Goal: Task Accomplishment & Management: Use online tool/utility

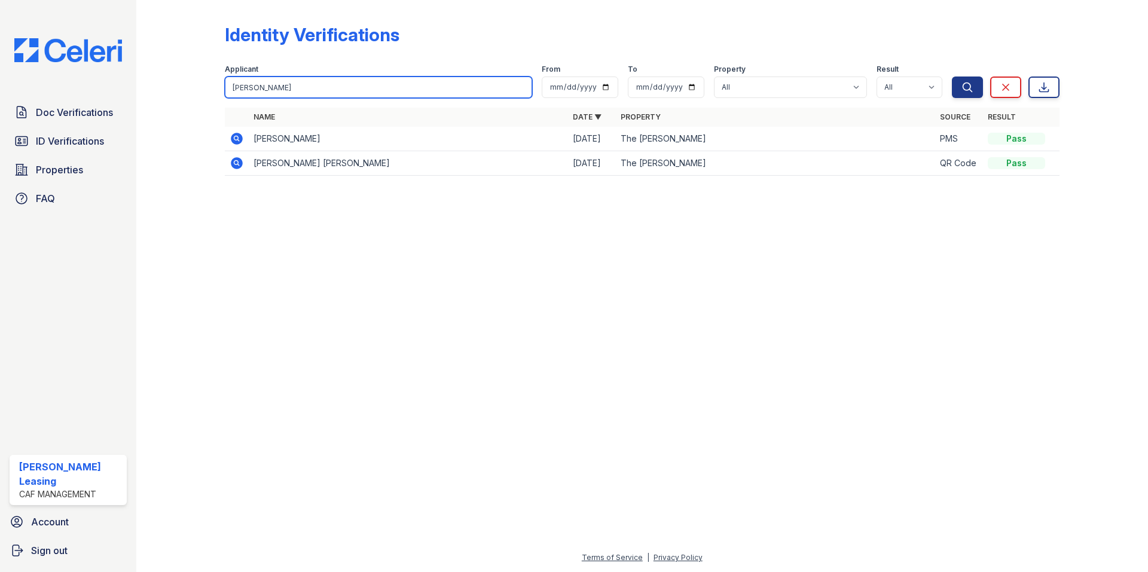
click at [301, 82] on input "[PERSON_NAME]" at bounding box center [378, 88] width 307 height 22
drag, startPoint x: 322, startPoint y: 85, endPoint x: 163, endPoint y: 85, distance: 159.6
click at [163, 85] on div "Identity Verifications Filter Applicant [PERSON_NAME] From To Property All The …" at bounding box center [641, 103] width 973 height 207
type input "[PERSON_NAME]"
click at [952, 77] on button "Search" at bounding box center [967, 88] width 31 height 22
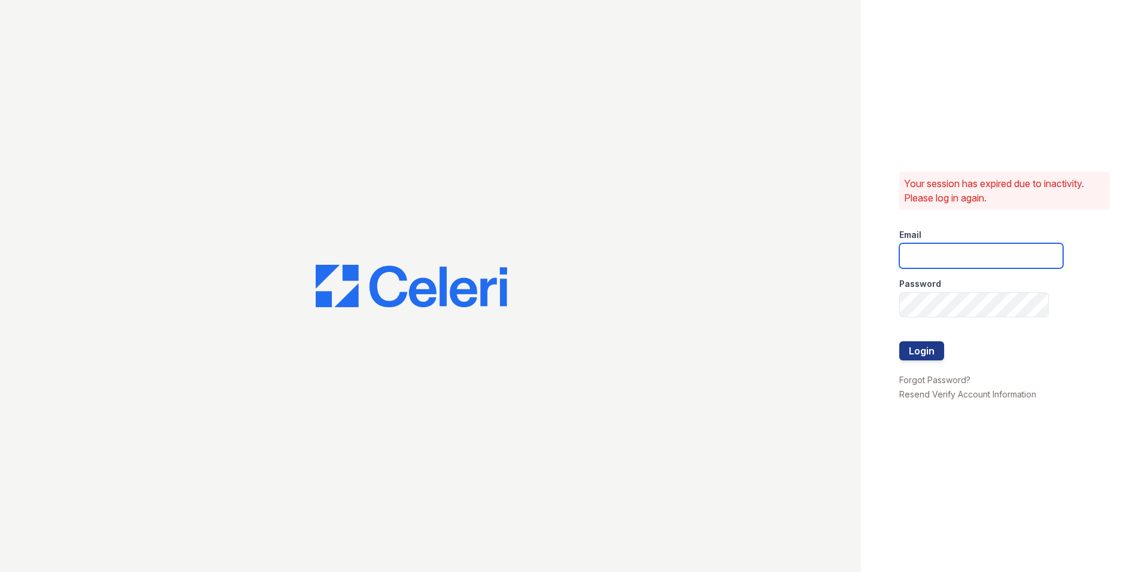
type input "[EMAIL_ADDRESS][DOMAIN_NAME]"
click at [908, 355] on button "Login" at bounding box center [921, 350] width 45 height 19
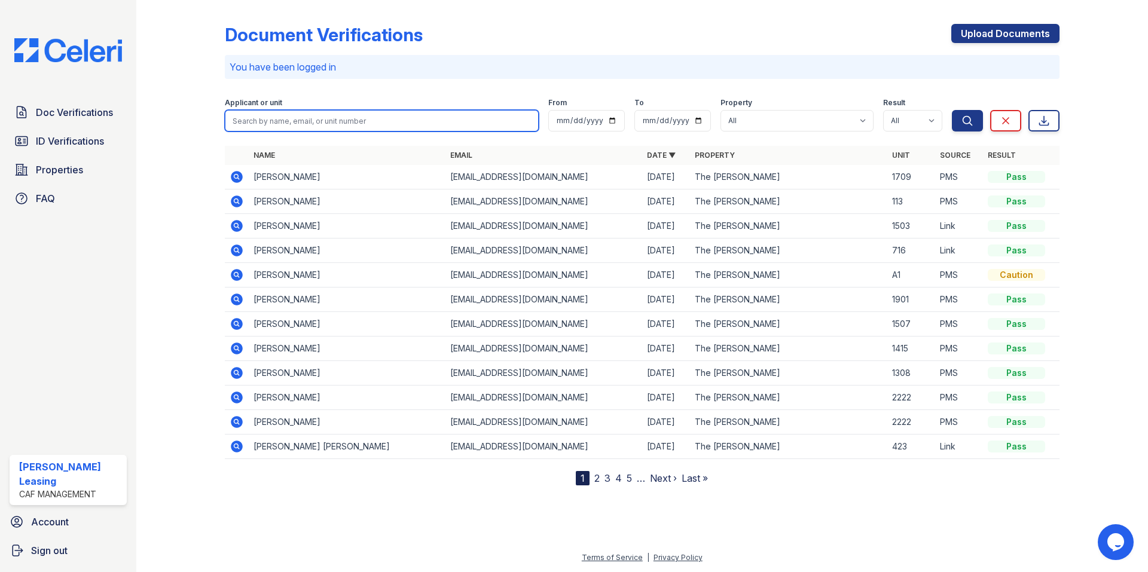
click at [288, 121] on input "search" at bounding box center [382, 121] width 314 height 22
type input "[PERSON_NAME]"
click at [952, 110] on button "Search" at bounding box center [967, 121] width 31 height 22
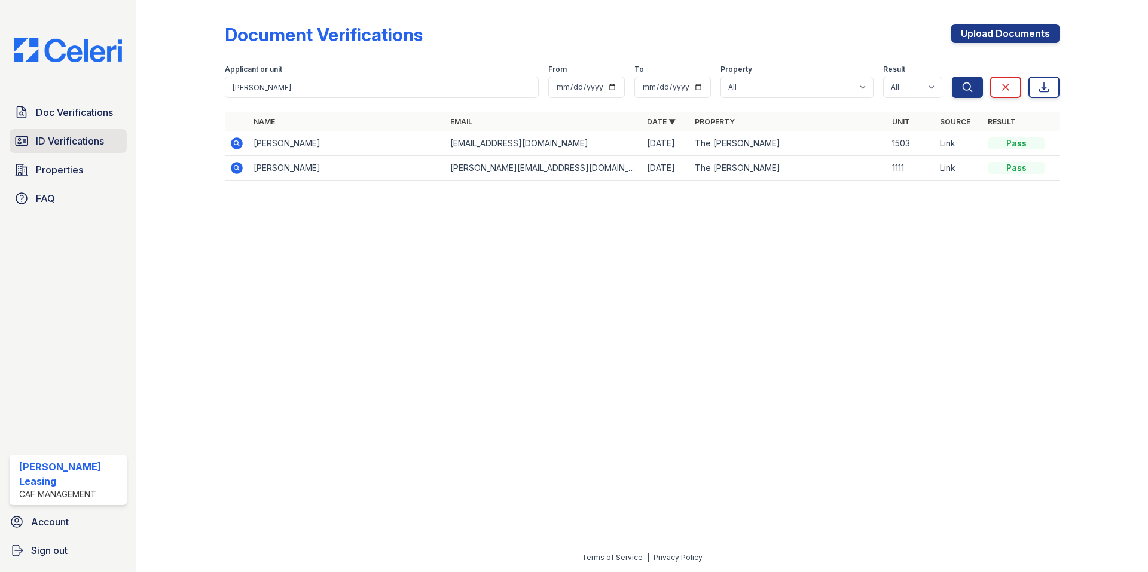
click at [71, 139] on span "ID Verifications" at bounding box center [70, 141] width 68 height 14
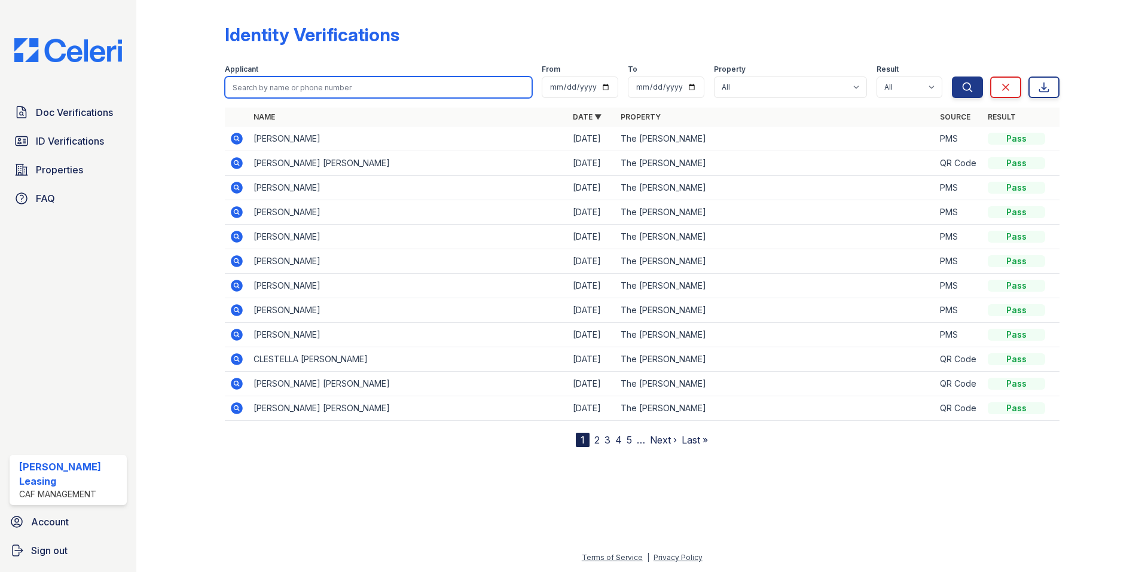
click at [298, 91] on input "search" at bounding box center [378, 88] width 307 height 22
type input "[PERSON_NAME]"
click at [952, 77] on button "Search" at bounding box center [967, 88] width 31 height 22
